Goal: Check status

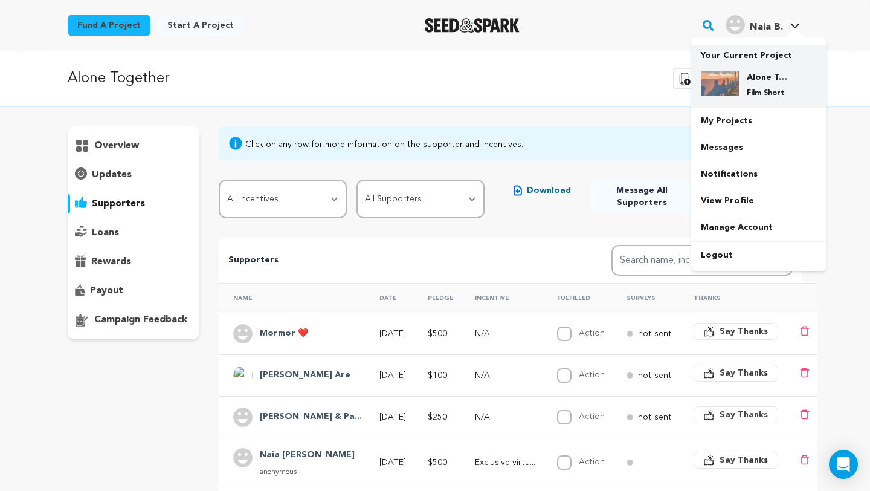
click at [748, 62] on div "Alone Together Film Short" at bounding box center [759, 85] width 116 height 46
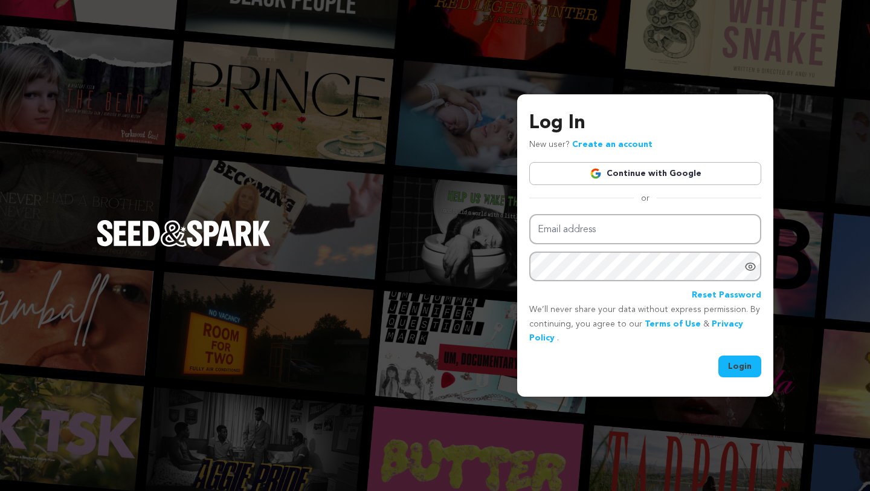
click at [564, 212] on div "Log In New user? Create an account Continue with Google or Email address Passwo…" at bounding box center [645, 243] width 232 height 268
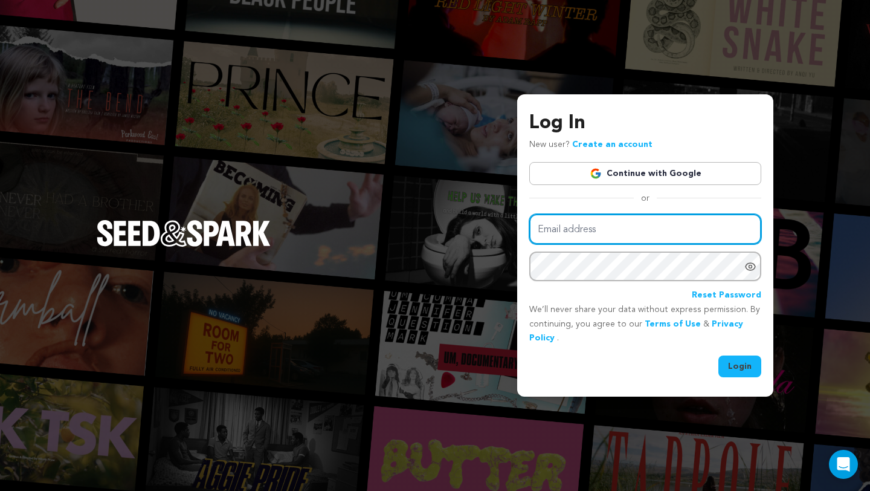
click at [564, 223] on input "Email address" at bounding box center [645, 229] width 232 height 31
type input "naiabennitt@gmail.com"
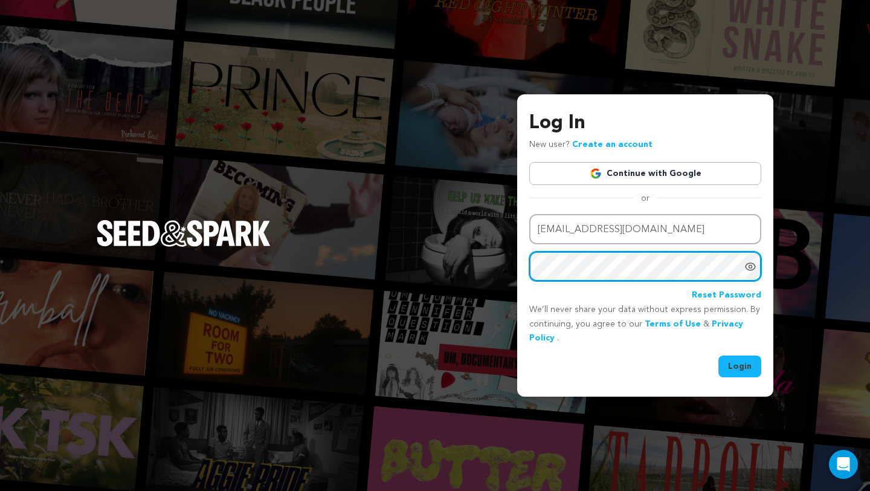
click at [718, 355] on button "Login" at bounding box center [739, 366] width 43 height 22
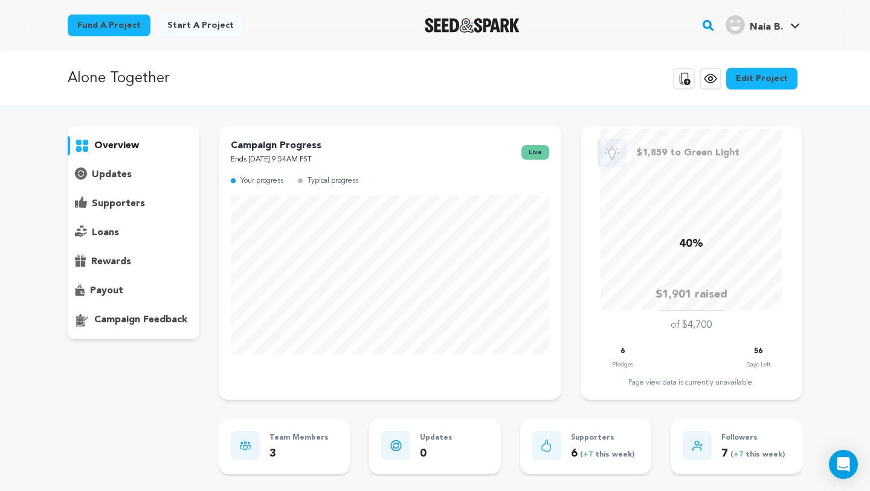
click at [131, 202] on p "supporters" at bounding box center [118, 203] width 53 height 15
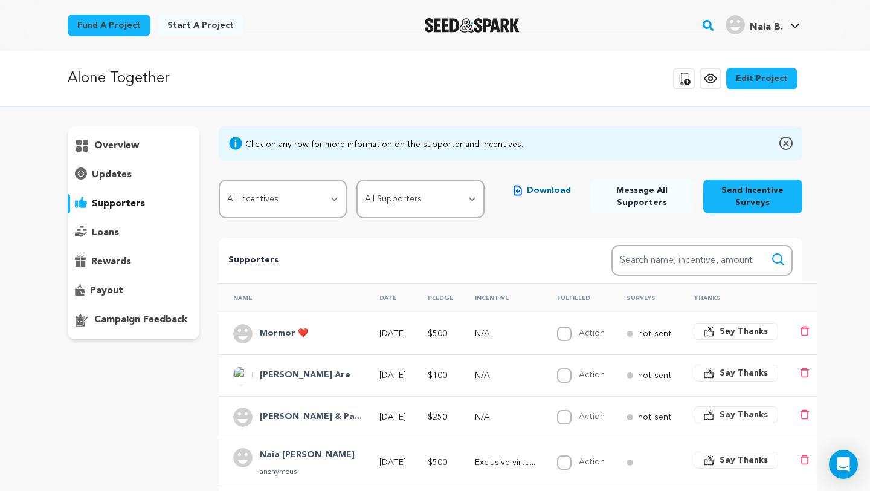
click at [111, 147] on p "overview" at bounding box center [116, 145] width 45 height 15
